Goal: Task Accomplishment & Management: Use online tool/utility

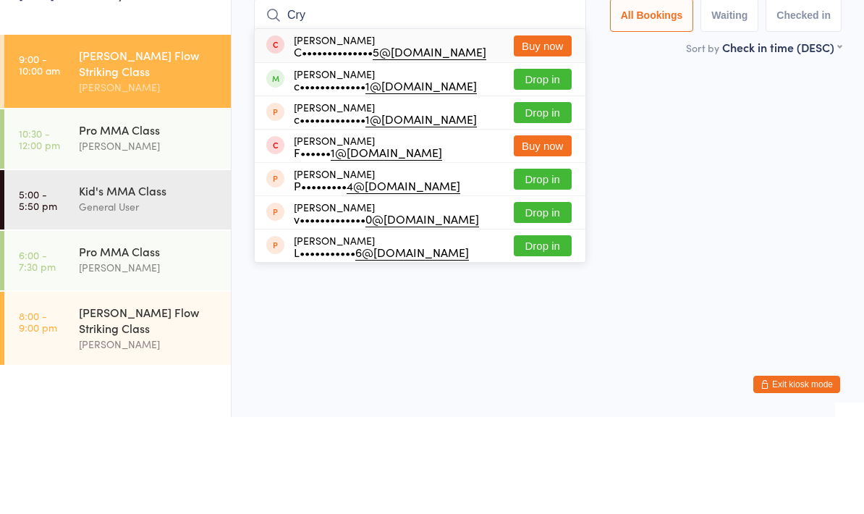
type input "Cry"
click at [524, 166] on button "Drop in" at bounding box center [543, 176] width 58 height 21
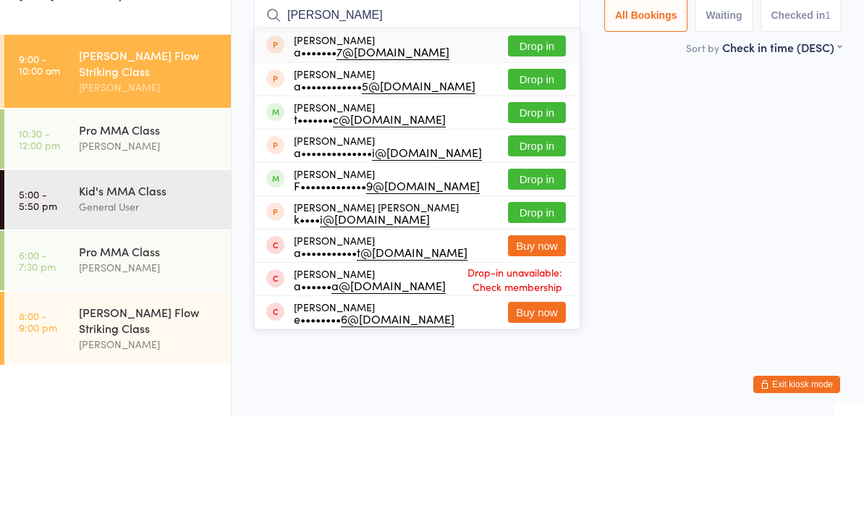
type input "[PERSON_NAME]"
click at [535, 199] on button "Drop in" at bounding box center [537, 209] width 58 height 21
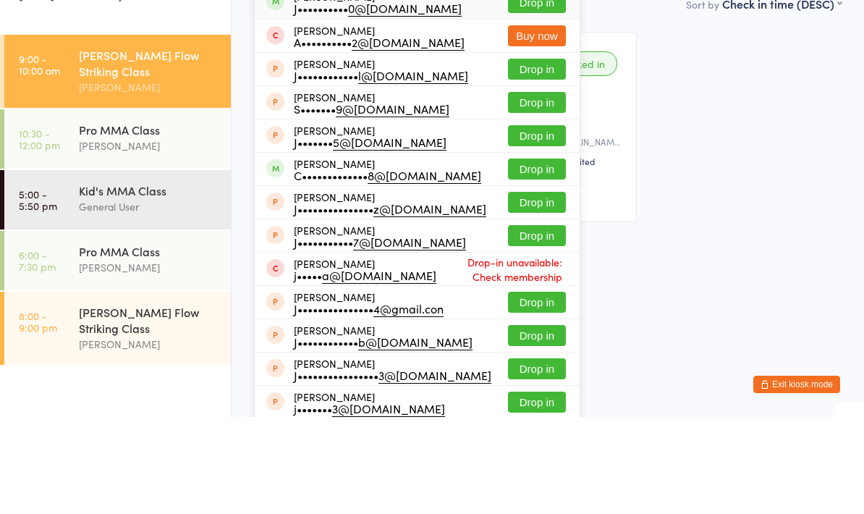
type input "[PERSON_NAME]"
click at [526, 89] on button "Drop in" at bounding box center [537, 99] width 58 height 21
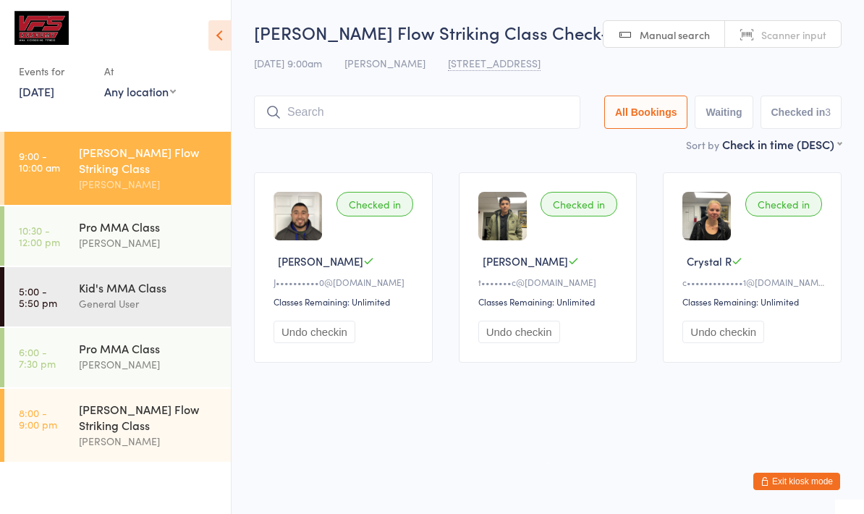
click at [398, 129] on input "search" at bounding box center [417, 112] width 326 height 33
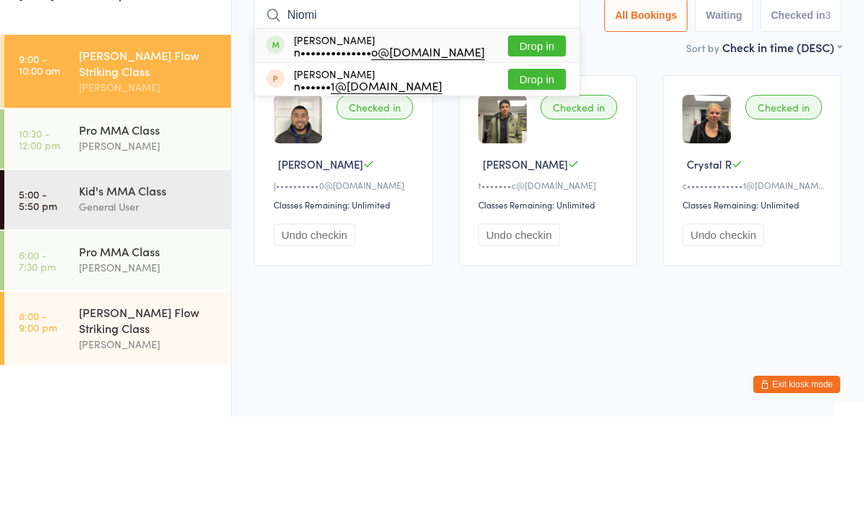
type input "Niomi"
click at [525, 132] on button "Drop in" at bounding box center [537, 142] width 58 height 21
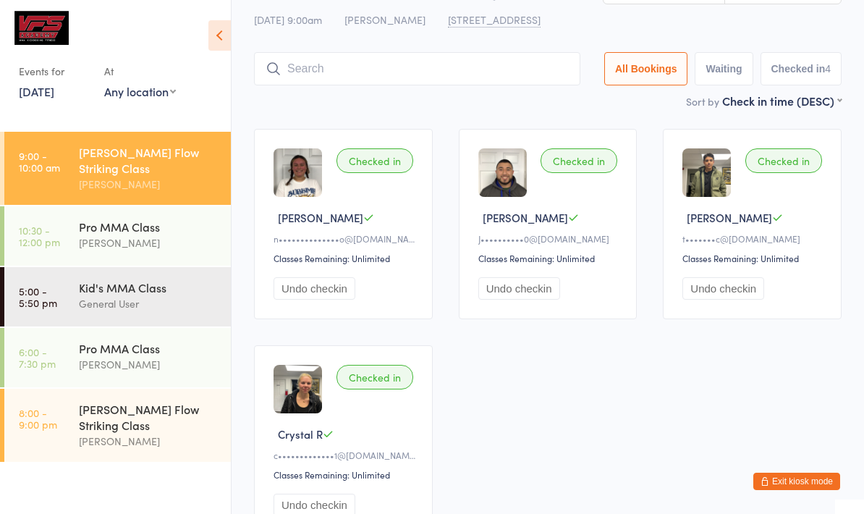
click at [488, 85] on input "search" at bounding box center [417, 68] width 326 height 33
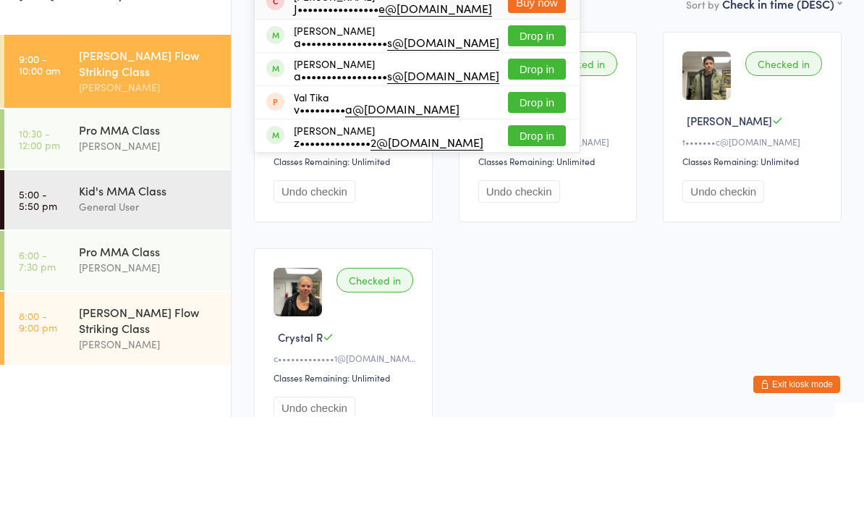
type input "Vait"
click at [446, 133] on div "a••••••••••••••••• s@[DOMAIN_NAME]" at bounding box center [397, 139] width 206 height 12
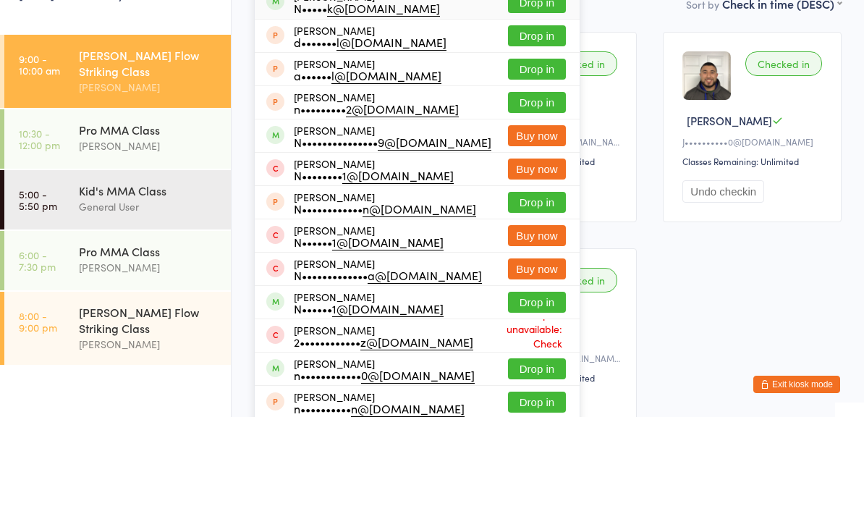
type input "[PERSON_NAME]"
click at [422, 83] on div "[PERSON_NAME] N••••• k@[DOMAIN_NAME] Drop in" at bounding box center [417, 99] width 325 height 33
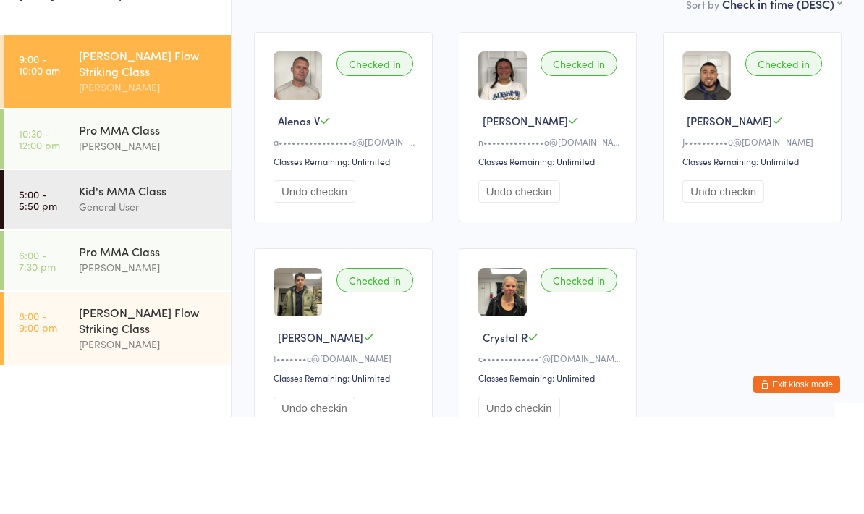
scroll to position [97, 0]
